Goal: Answer question/provide support

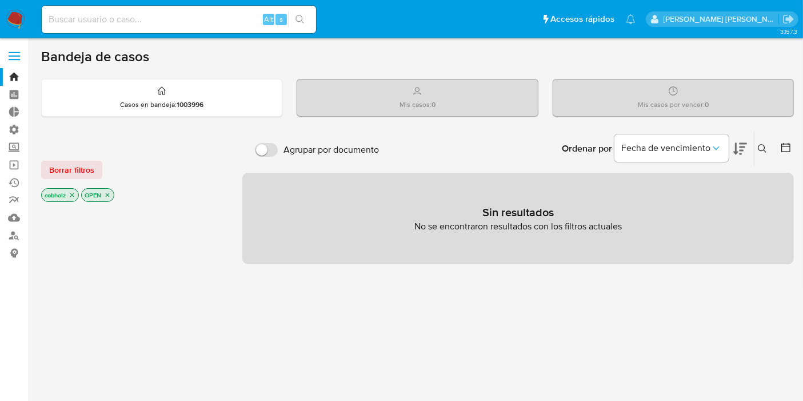
click at [58, 249] on div at bounding box center [132, 398] width 183 height 389
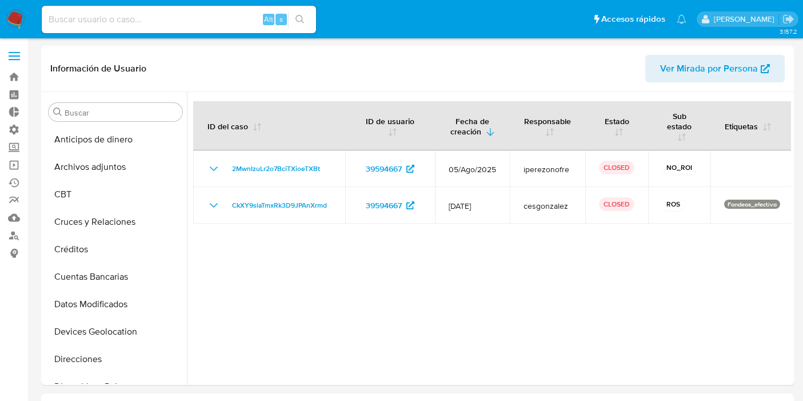
select select "10"
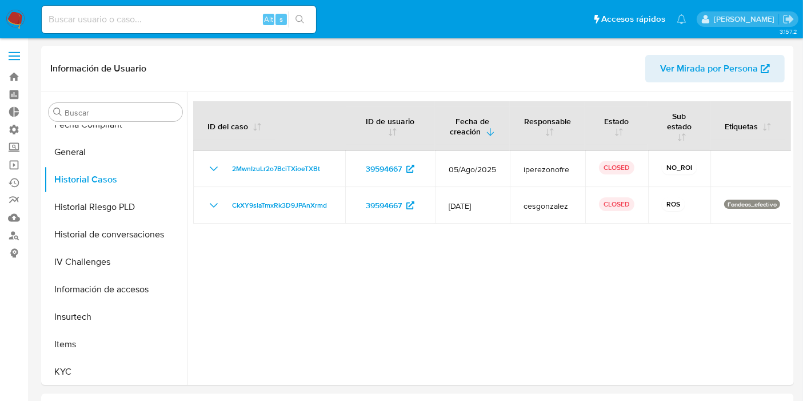
drag, startPoint x: 160, startPoint y: 13, endPoint x: 165, endPoint y: 7, distance: 7.3
click at [160, 13] on input at bounding box center [179, 19] width 274 height 15
paste input "CkXY9slaTmxRk3D9JPAnXrmd"
type input "CkXY9slaTmxRk3D9JPAnXrmd"
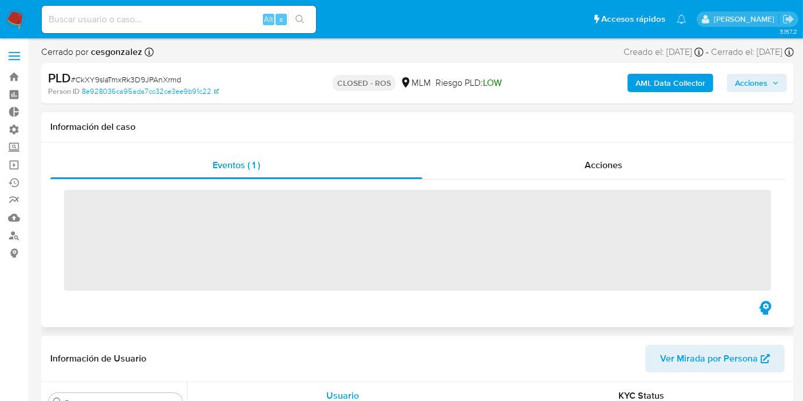
scroll to position [483, 0]
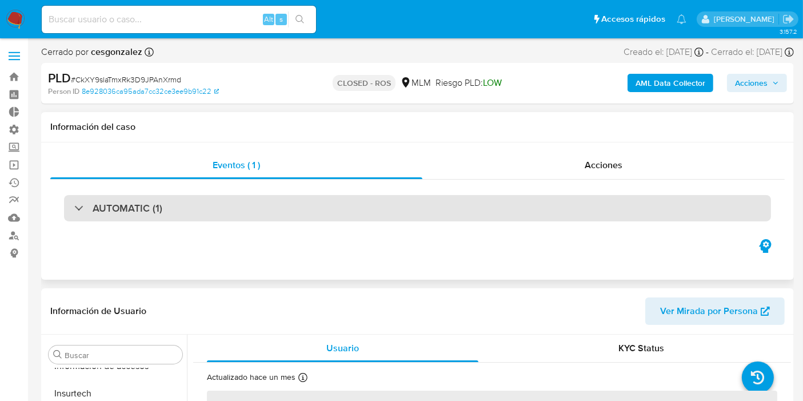
click at [145, 213] on h3 "AUTOMATIC (1)" at bounding box center [128, 208] width 70 height 13
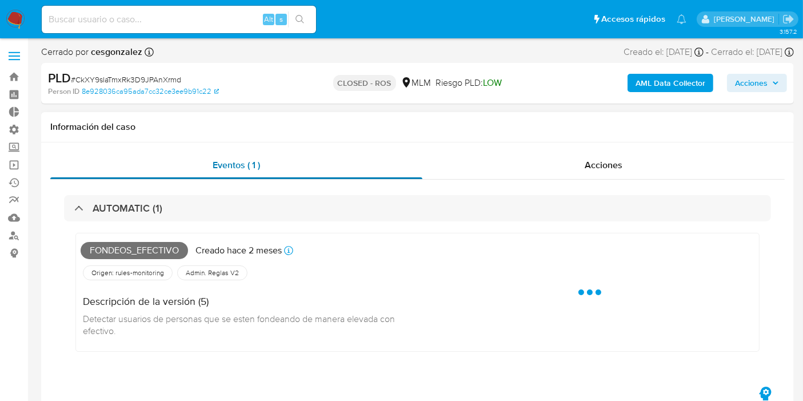
select select "10"
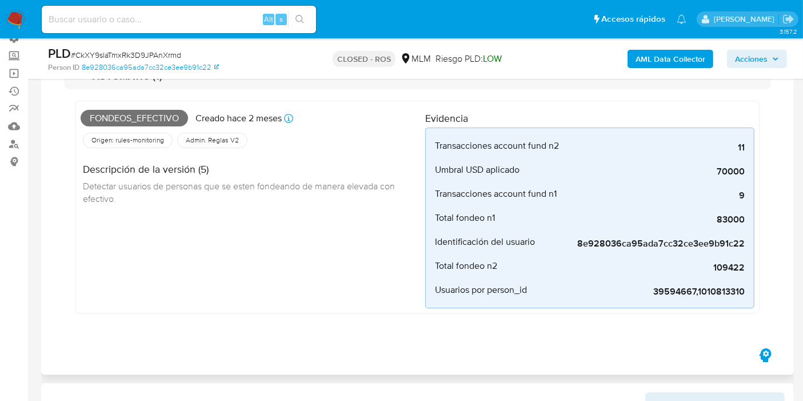
scroll to position [63, 0]
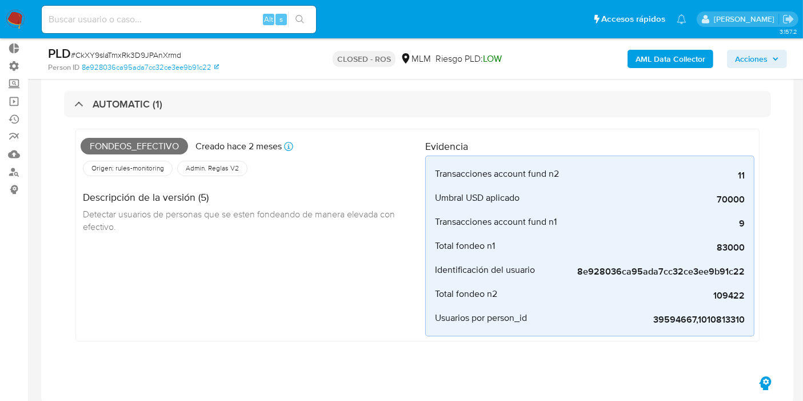
click at [186, 299] on div "Fondeos_efectivo Creado hace 2 meses Creado: 12/07/2025 05:08:57 Origen: rules-…" at bounding box center [253, 235] width 345 height 202
click at [89, 262] on div "Fondeos_efectivo Creado hace 2 meses Creado: 12/07/2025 05:08:57 Origen: rules-…" at bounding box center [253, 235] width 345 height 202
